Goal: Information Seeking & Learning: Find specific page/section

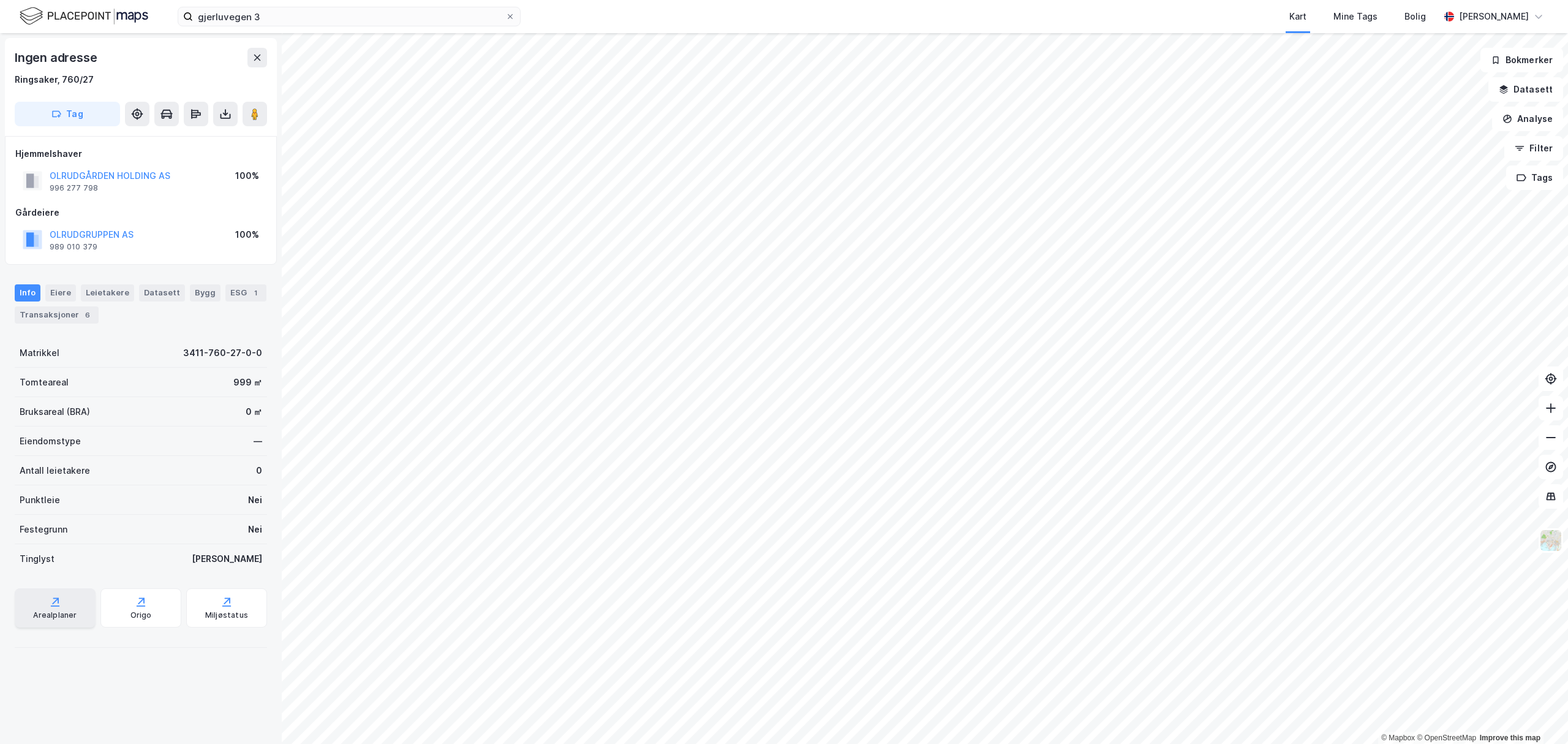
click at [65, 179] on div "Arealplaner" at bounding box center [54, 614] width 43 height 10
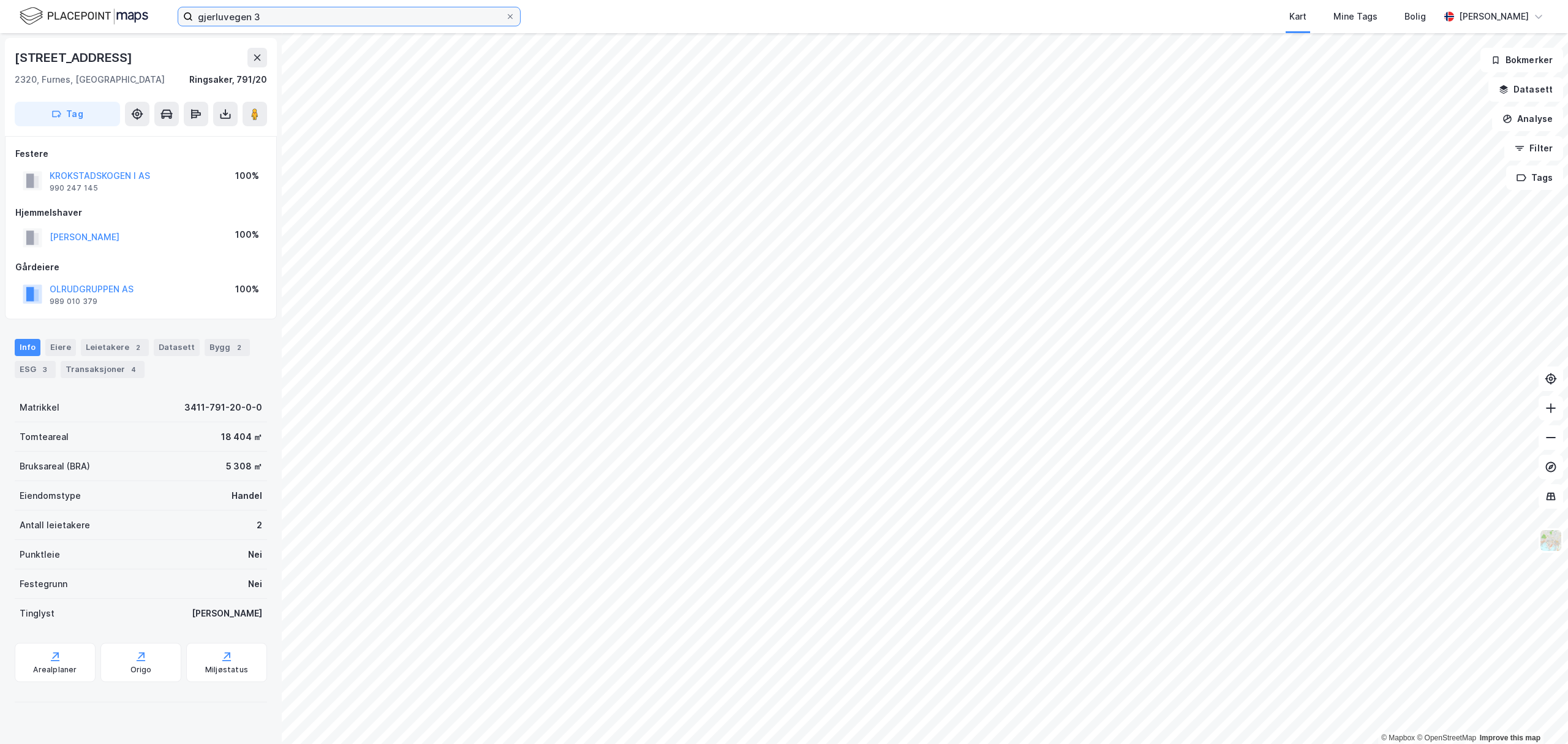
click at [346, 10] on input "gjerluvegen 3" at bounding box center [349, 16] width 313 height 18
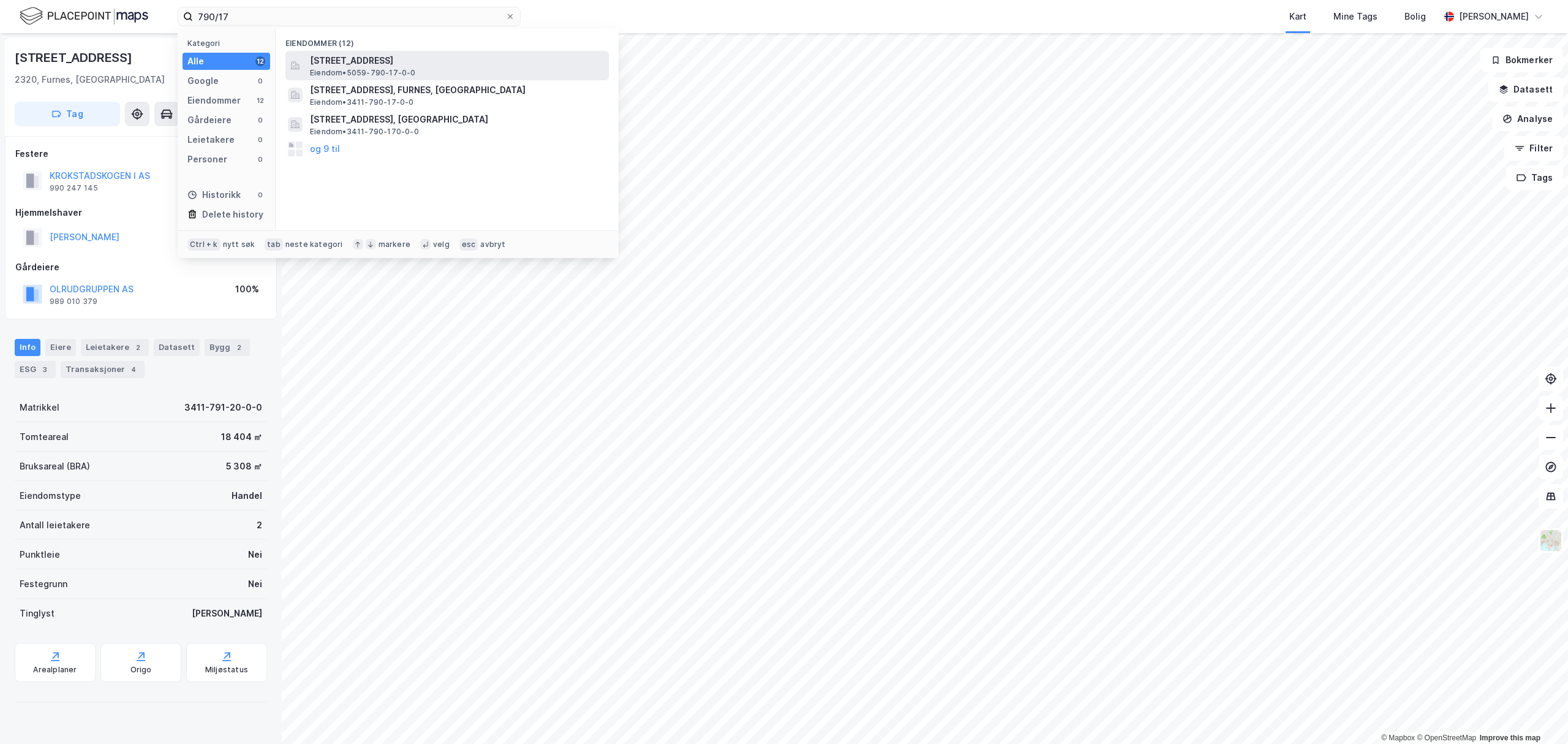
click at [442, 69] on div "[STREET_ADDRESS] Eiendom • 5059-790-17-0-0" at bounding box center [458, 66] width 296 height 24
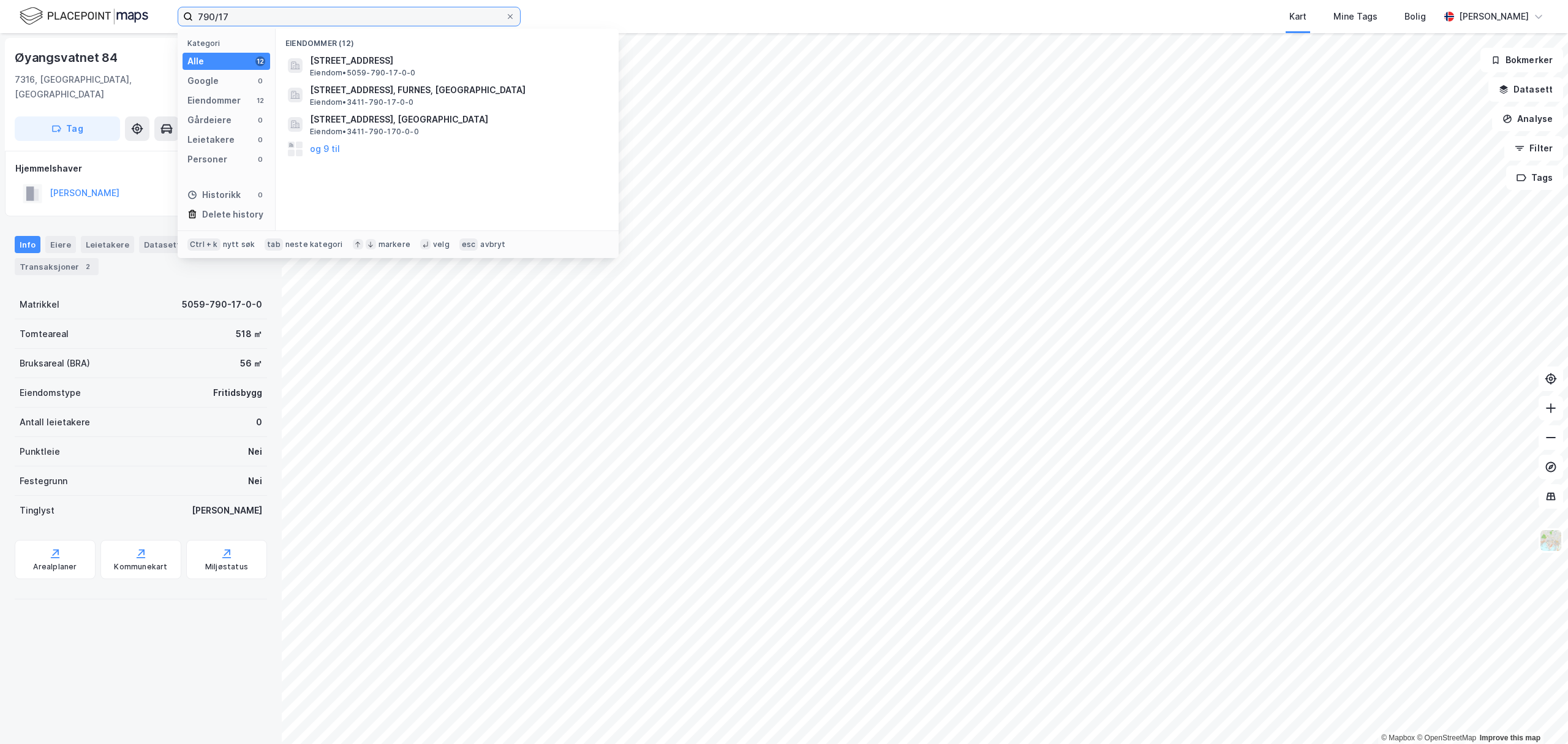
click at [258, 25] on input "790/17" at bounding box center [349, 16] width 313 height 18
click at [292, 12] on input "790/17" at bounding box center [349, 16] width 313 height 18
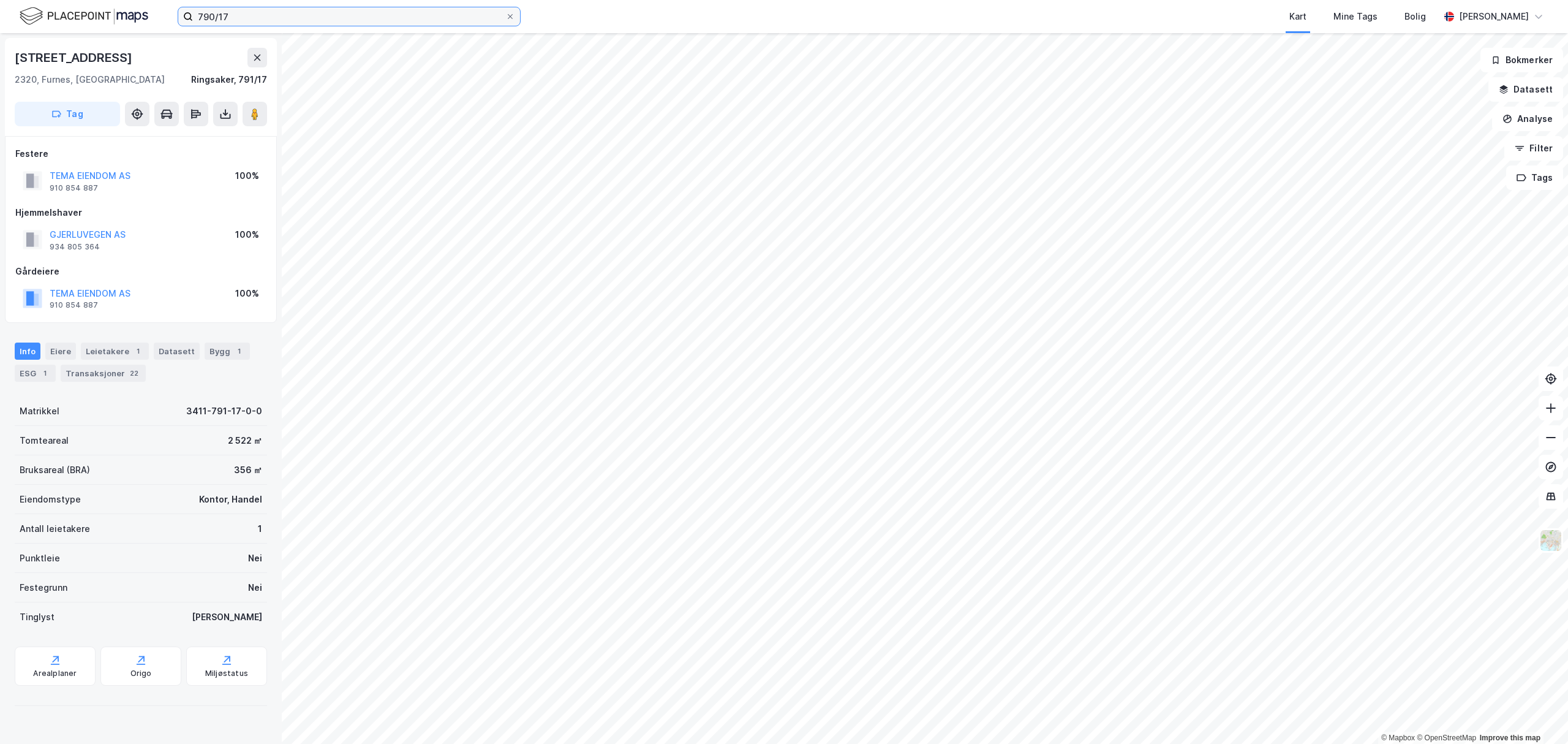
type input "790/17"
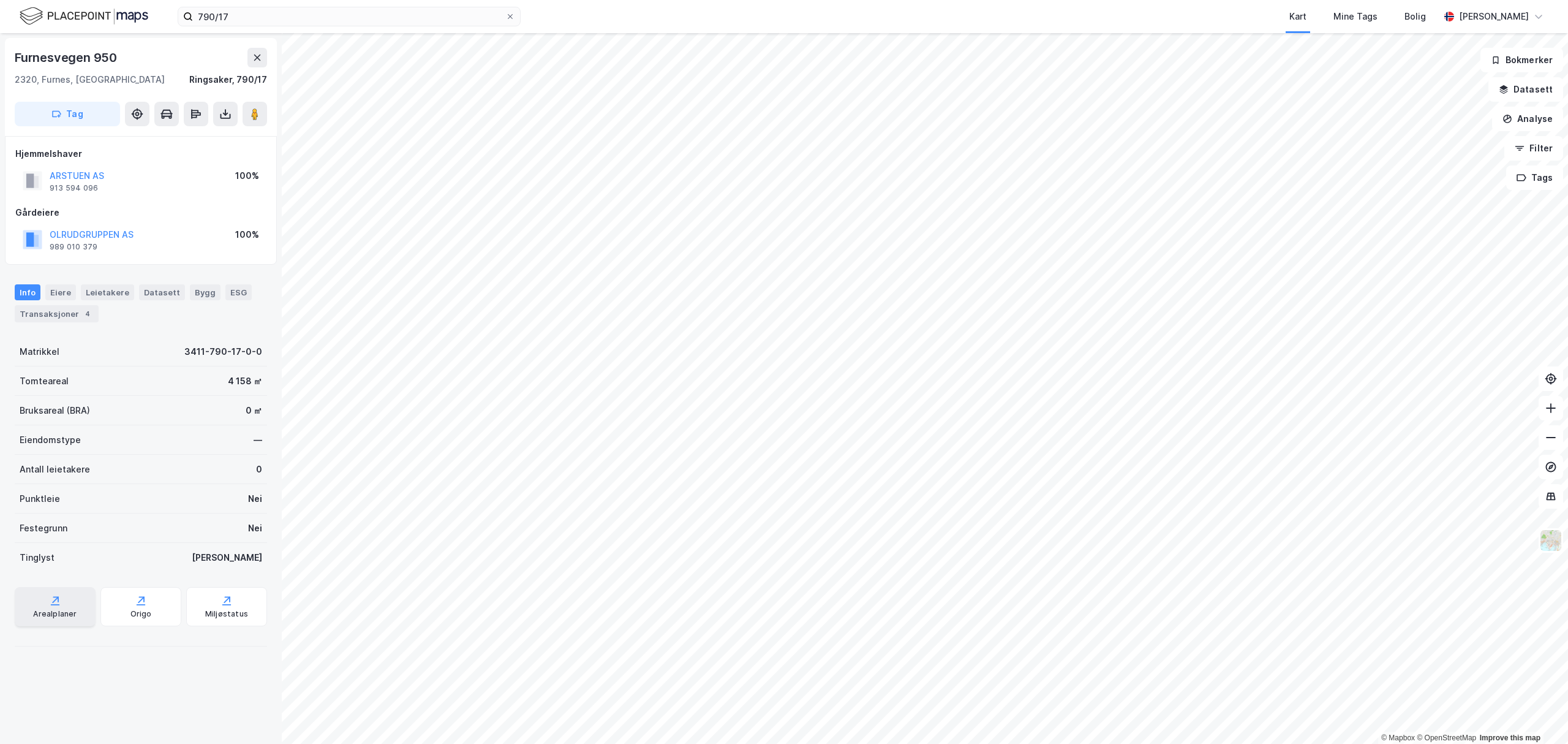
click at [52, 179] on div "Arealplaner" at bounding box center [54, 614] width 43 height 10
